Goal: Task Accomplishment & Management: Use online tool/utility

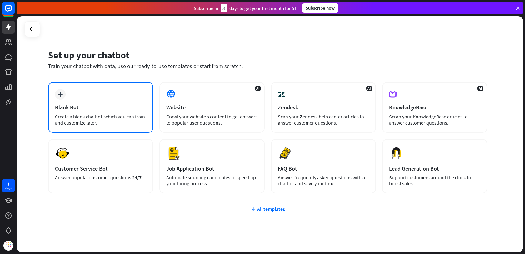
click at [117, 97] on div "plus Blank Bot Create a blank chatbot, which you can train and customize later." at bounding box center [100, 107] width 105 height 51
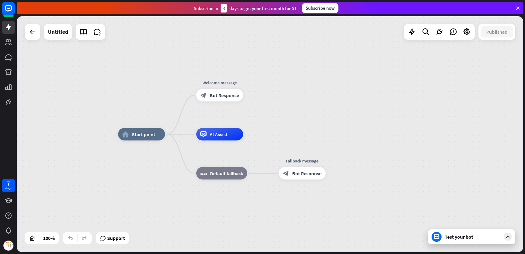
click at [315, 72] on div "home_2 Start point Welcome message block_bot_response Bot Response AI Assist bl…" at bounding box center [270, 134] width 506 height 236
click at [251, 96] on icon "plus" at bounding box center [251, 95] width 5 height 4
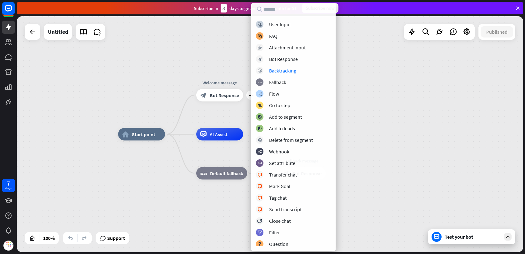
click at [414, 90] on div "home_2 Start point plus Welcome message block_bot_response Bot Response AI Assi…" at bounding box center [270, 134] width 506 height 236
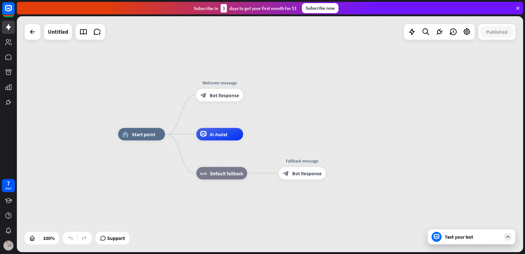
click at [7, 244] on img at bounding box center [8, 246] width 10 height 10
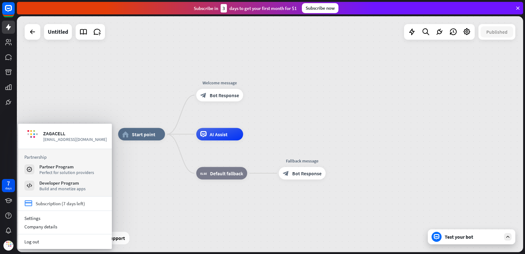
click at [74, 203] on div "Subscription (7 days left)" at bounding box center [60, 204] width 49 height 6
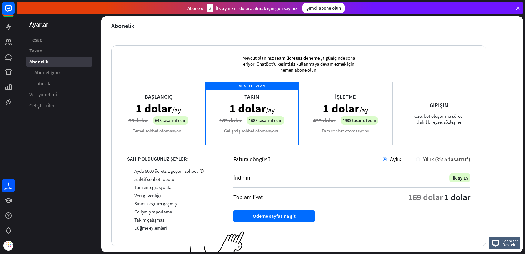
click at [419, 159] on div at bounding box center [418, 159] width 4 height 4
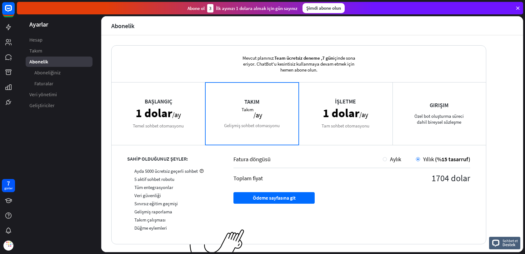
click at [158, 132] on div "Başlangıç 1 dolar /ay Temel sohbet otomasyonu" at bounding box center [159, 113] width 94 height 62
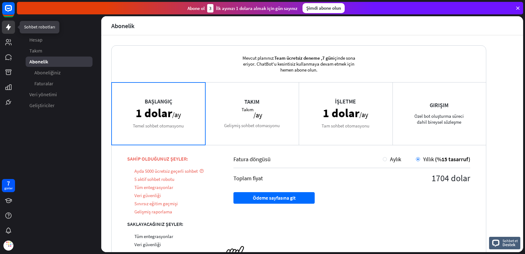
click at [7, 29] on icon at bounding box center [8, 26] width 7 height 7
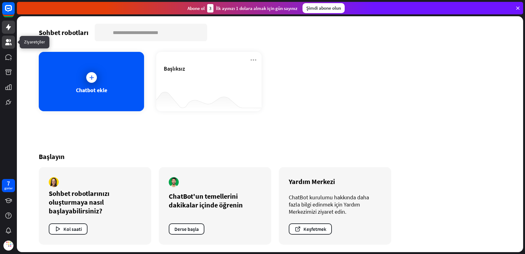
click at [7, 43] on icon at bounding box center [8, 42] width 6 height 6
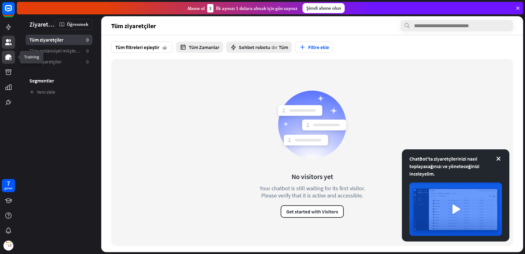
click at [7, 59] on icon at bounding box center [8, 57] width 6 height 6
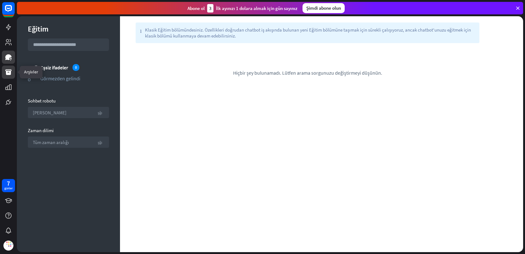
click at [6, 76] on link at bounding box center [8, 72] width 13 height 13
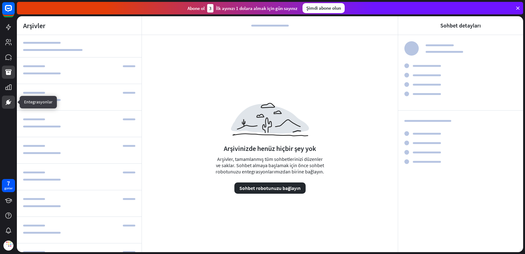
click at [7, 102] on icon at bounding box center [9, 102] width 4 height 4
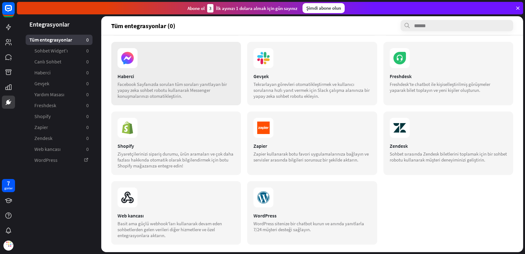
scroll to position [76, 0]
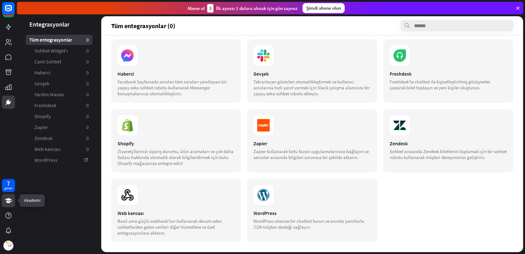
click at [12, 197] on link at bounding box center [8, 200] width 13 height 13
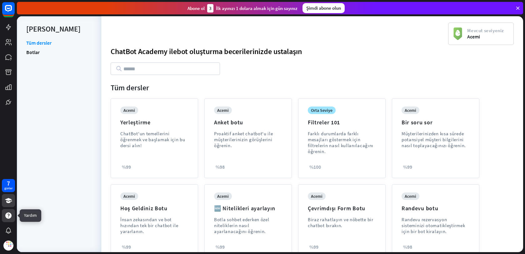
click at [7, 219] on icon at bounding box center [8, 215] width 7 height 7
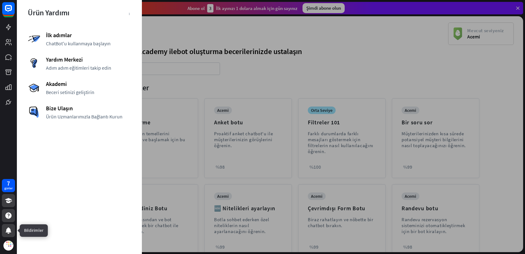
click at [8, 231] on icon at bounding box center [9, 230] width 6 height 6
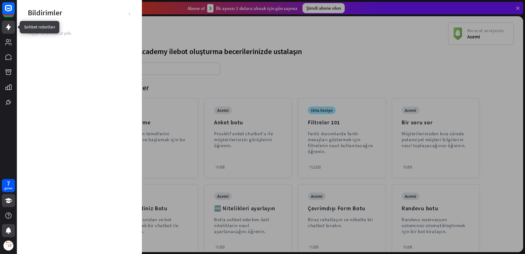
click at [10, 24] on icon at bounding box center [8, 26] width 7 height 7
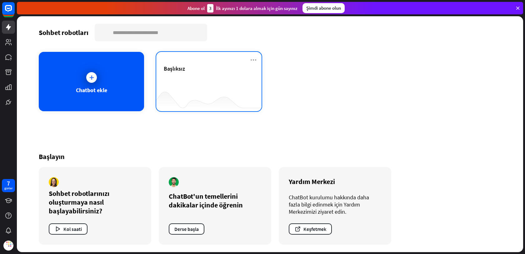
click at [200, 87] on div "Başlıksız" at bounding box center [209, 76] width 90 height 22
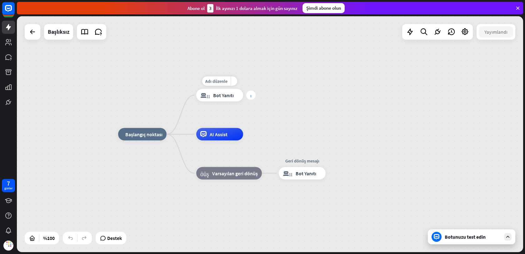
click at [252, 99] on div "artı" at bounding box center [250, 95] width 9 height 9
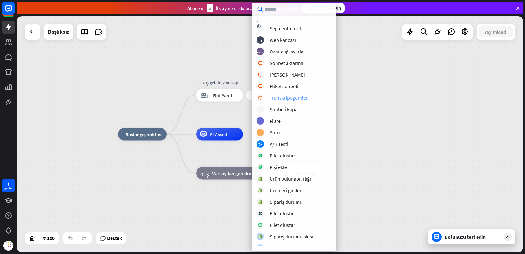
scroll to position [117, 0]
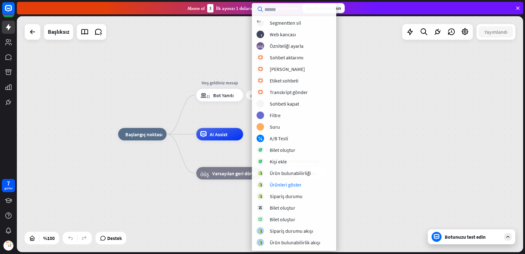
click at [380, 62] on div "ev_2 Başlangıç ​​noktası artı Hoş geldiniz mesajı blok_bot_yanıtı Bot Yanıtı AI…" at bounding box center [270, 134] width 506 height 236
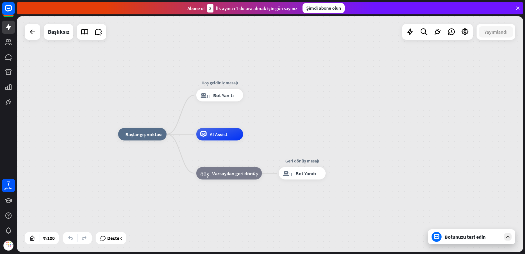
click at [333, 8] on font "Şimdi abone olun" at bounding box center [323, 8] width 35 height 6
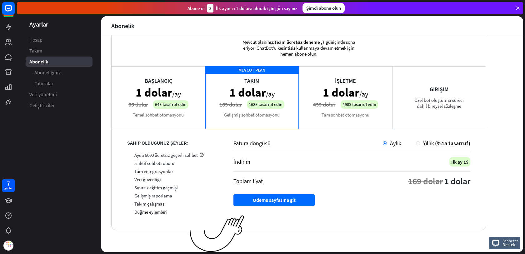
scroll to position [16, 0]
